Goal: Information Seeking & Learning: Learn about a topic

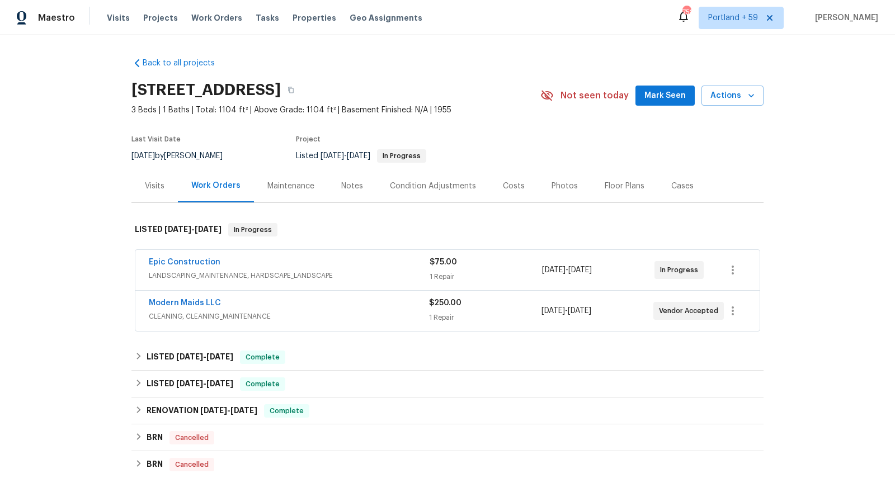
scroll to position [57, 0]
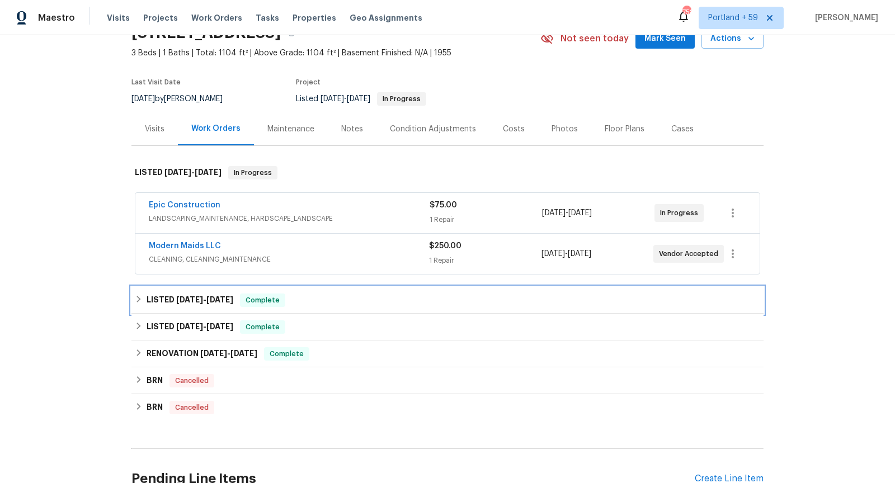
click at [217, 291] on div "LISTED 7/31/25 - 8/26/25 Complete" at bounding box center [447, 300] width 632 height 27
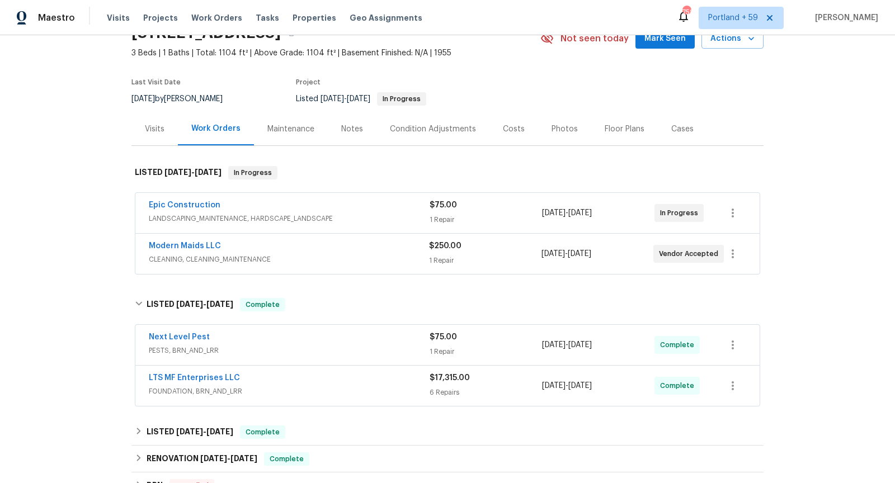
click at [324, 386] on span "FOUNDATION, BRN_AND_LRR" at bounding box center [289, 391] width 281 height 11
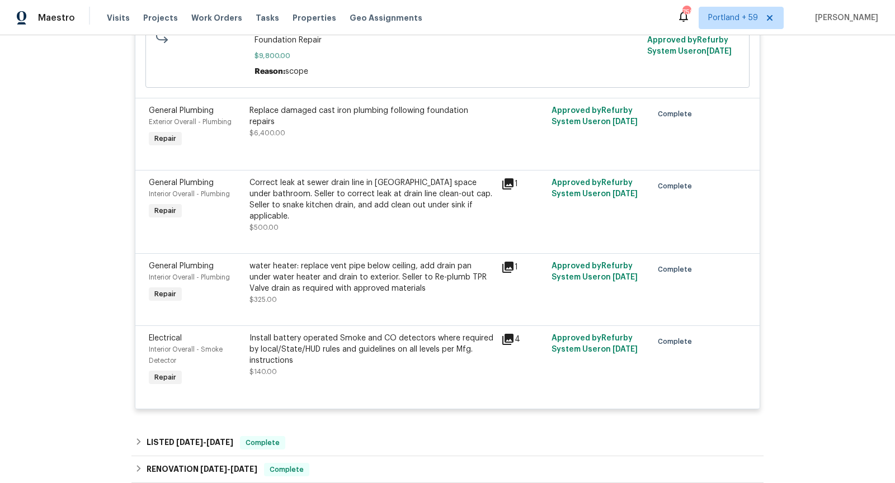
scroll to position [593, 0]
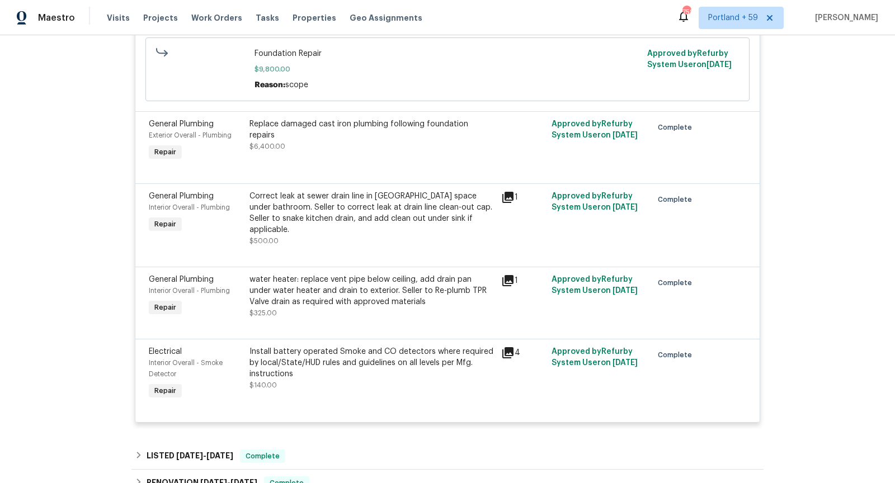
click at [504, 346] on icon at bounding box center [507, 352] width 13 height 13
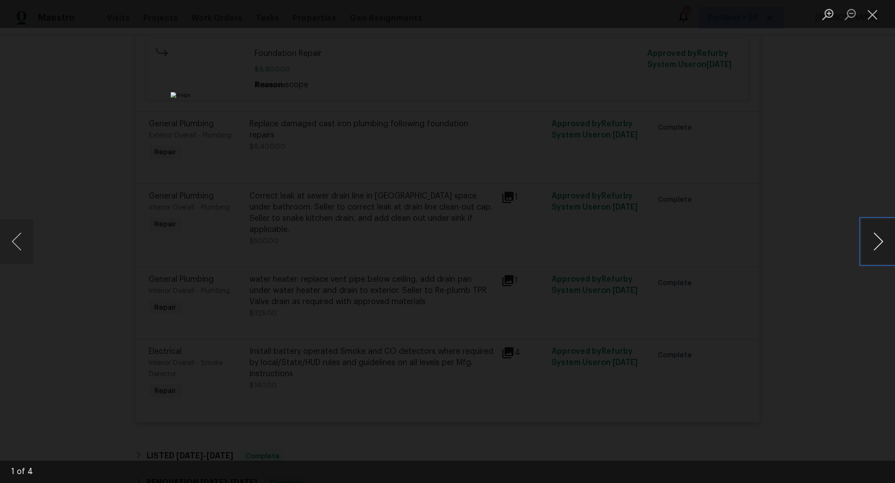
click at [872, 251] on button "Next image" at bounding box center [878, 241] width 34 height 45
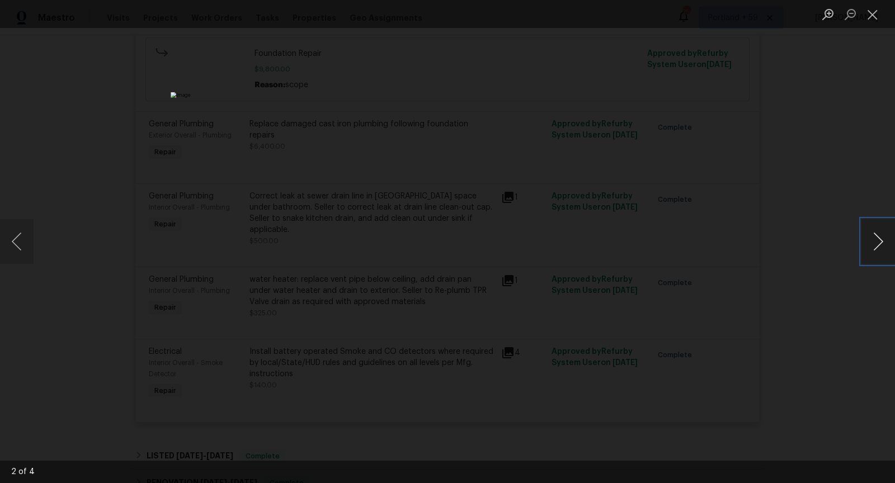
click at [872, 251] on button "Next image" at bounding box center [878, 241] width 34 height 45
click at [807, 162] on div "Lightbox" at bounding box center [447, 241] width 895 height 483
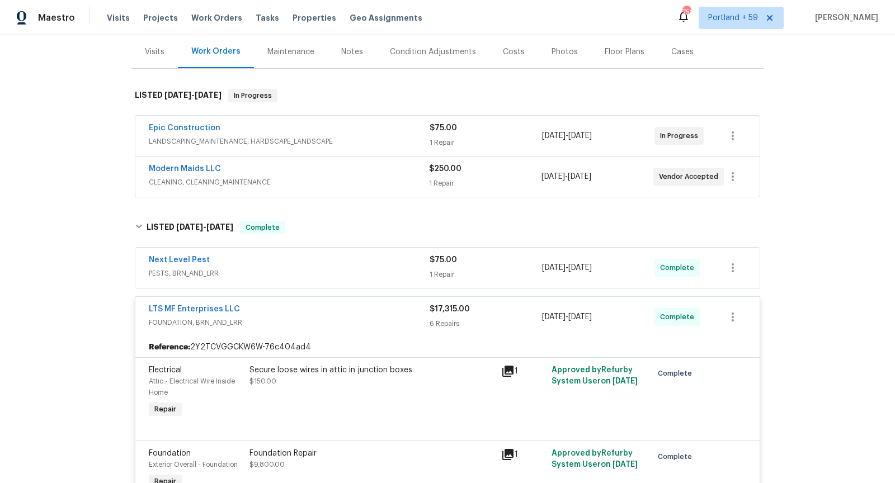
scroll to position [131, 0]
